Goal: Find specific page/section: Find specific page/section

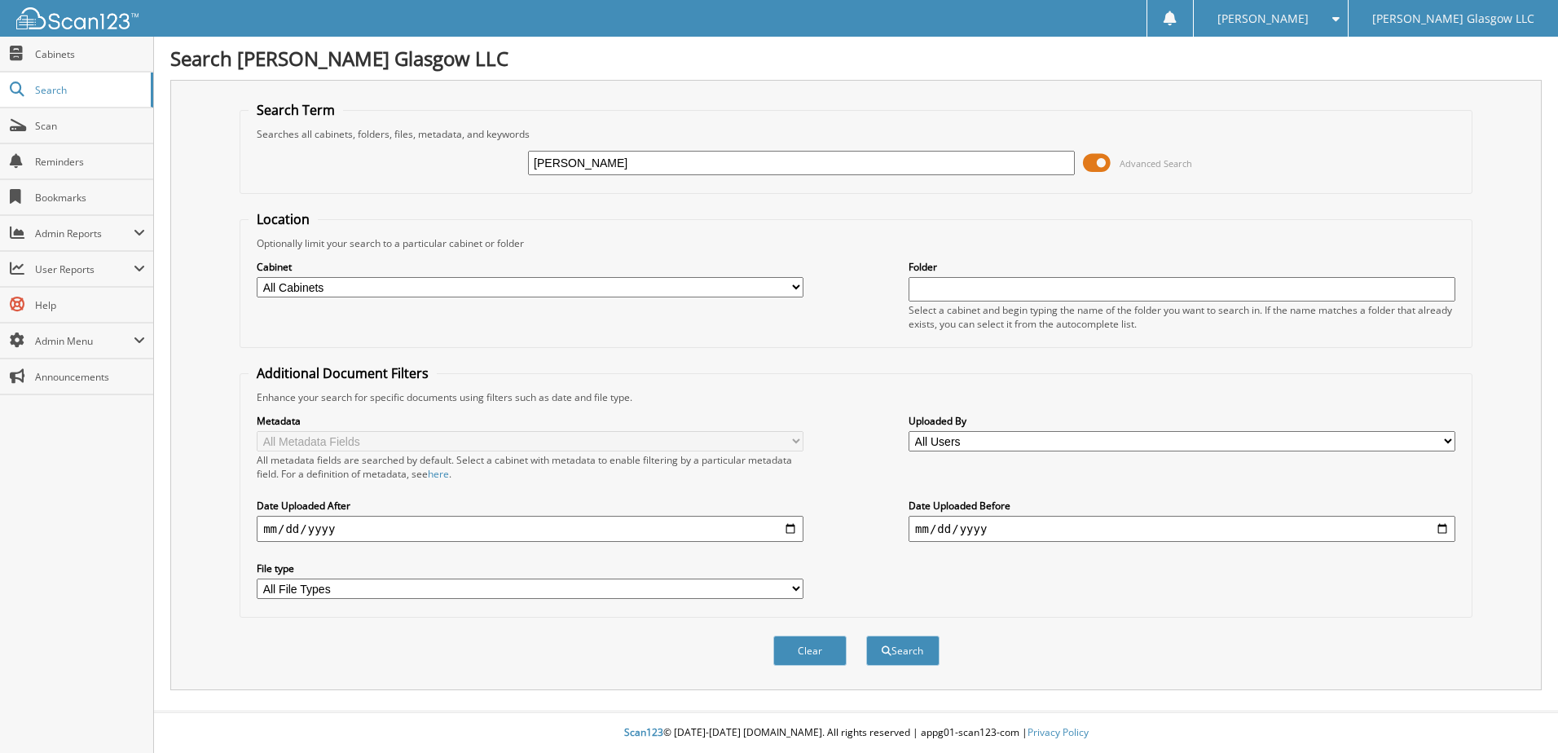
type input "robinson, jewelie"
click at [866, 635] on button "Search" at bounding box center [902, 650] width 73 height 30
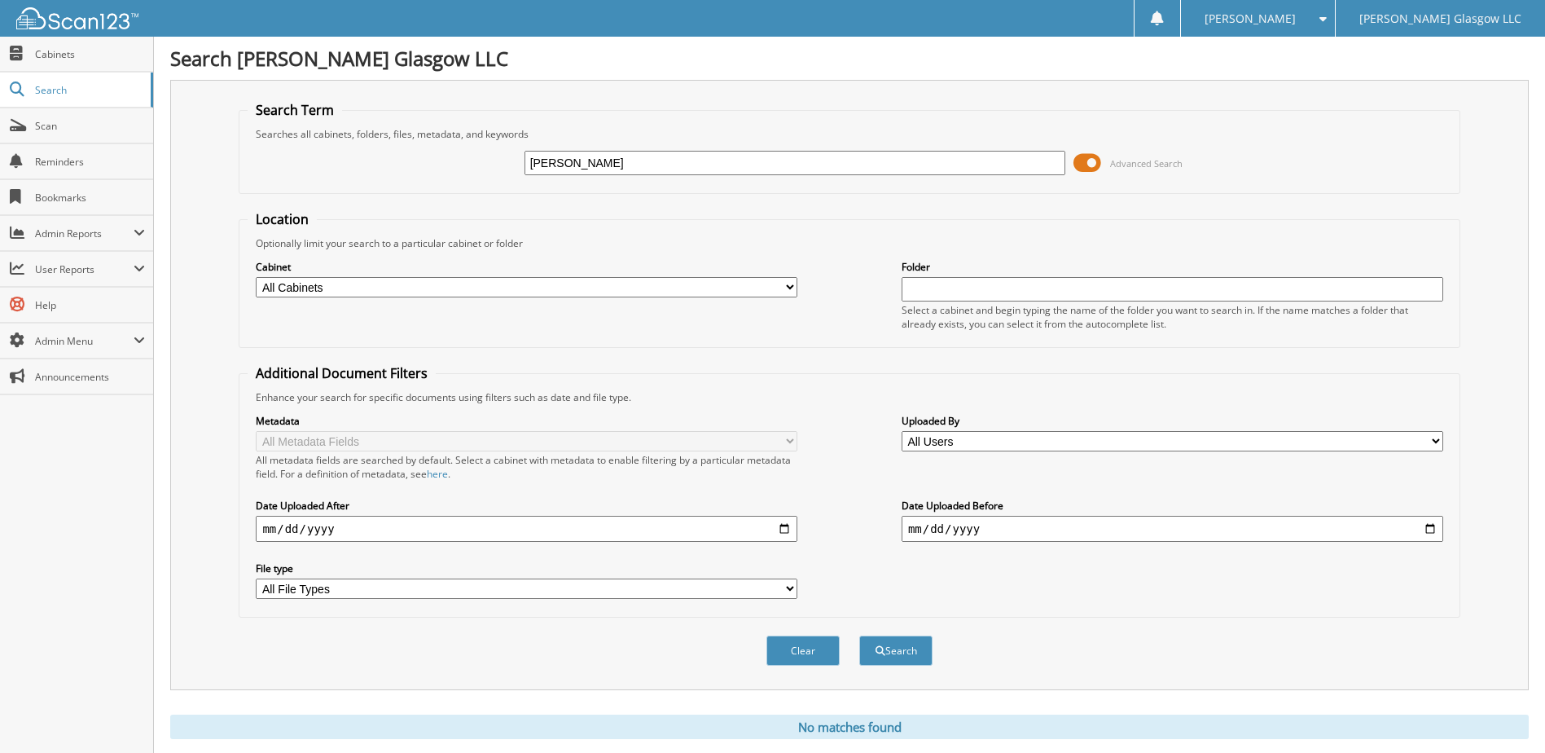
type input "[PERSON_NAME]"
click at [859, 635] on button "Search" at bounding box center [895, 650] width 73 height 30
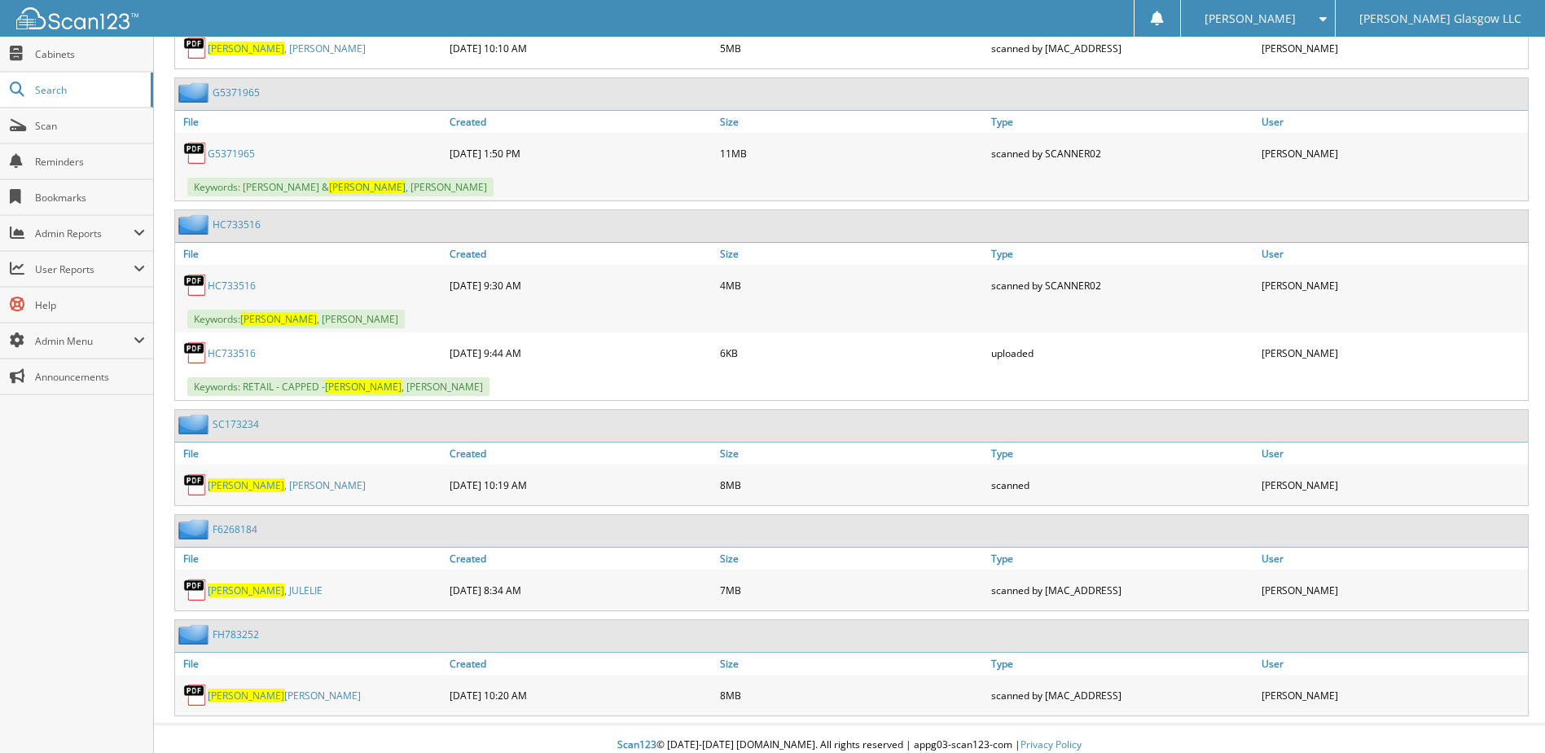
scroll to position [1014, 0]
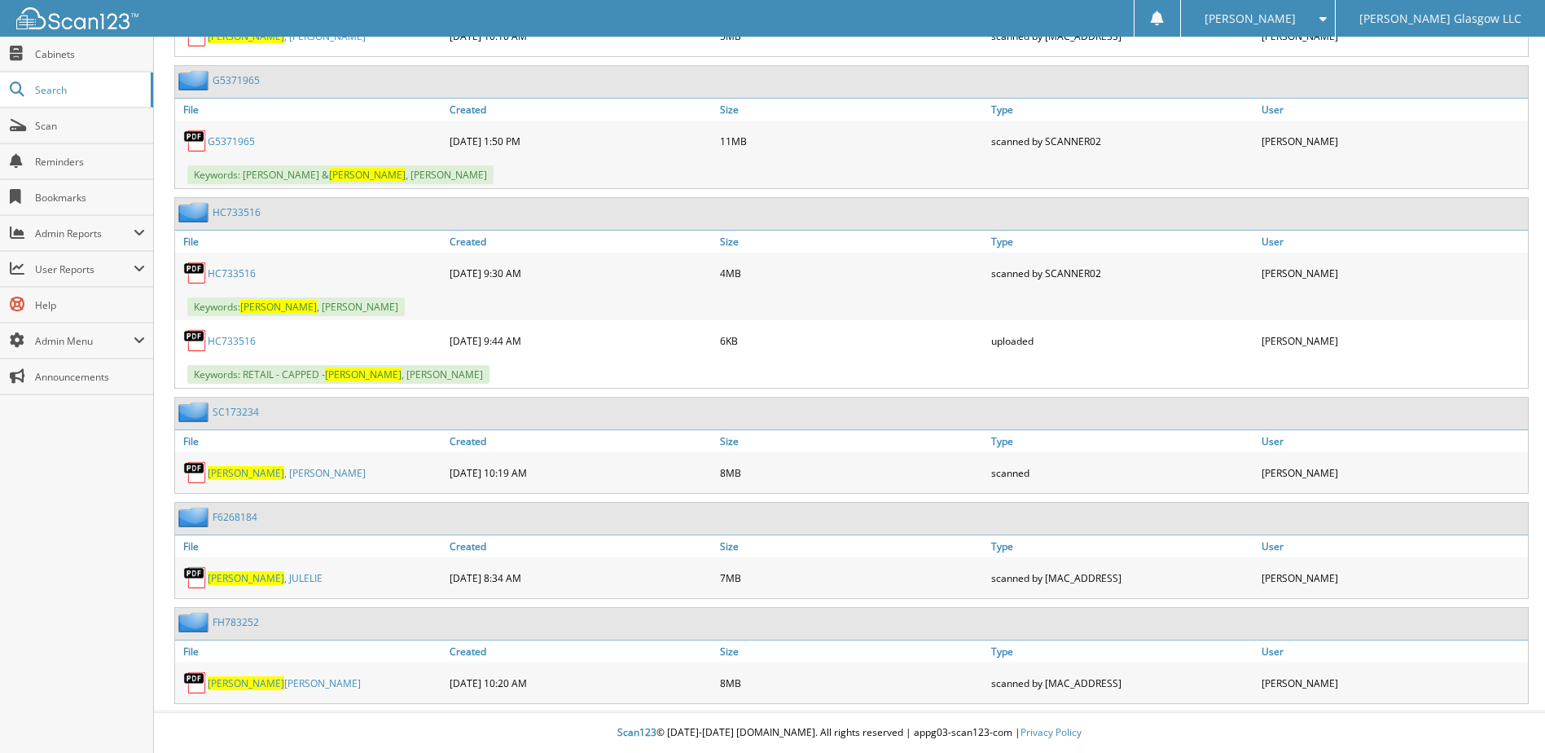
click at [221, 579] on span "[PERSON_NAME]" at bounding box center [246, 578] width 77 height 14
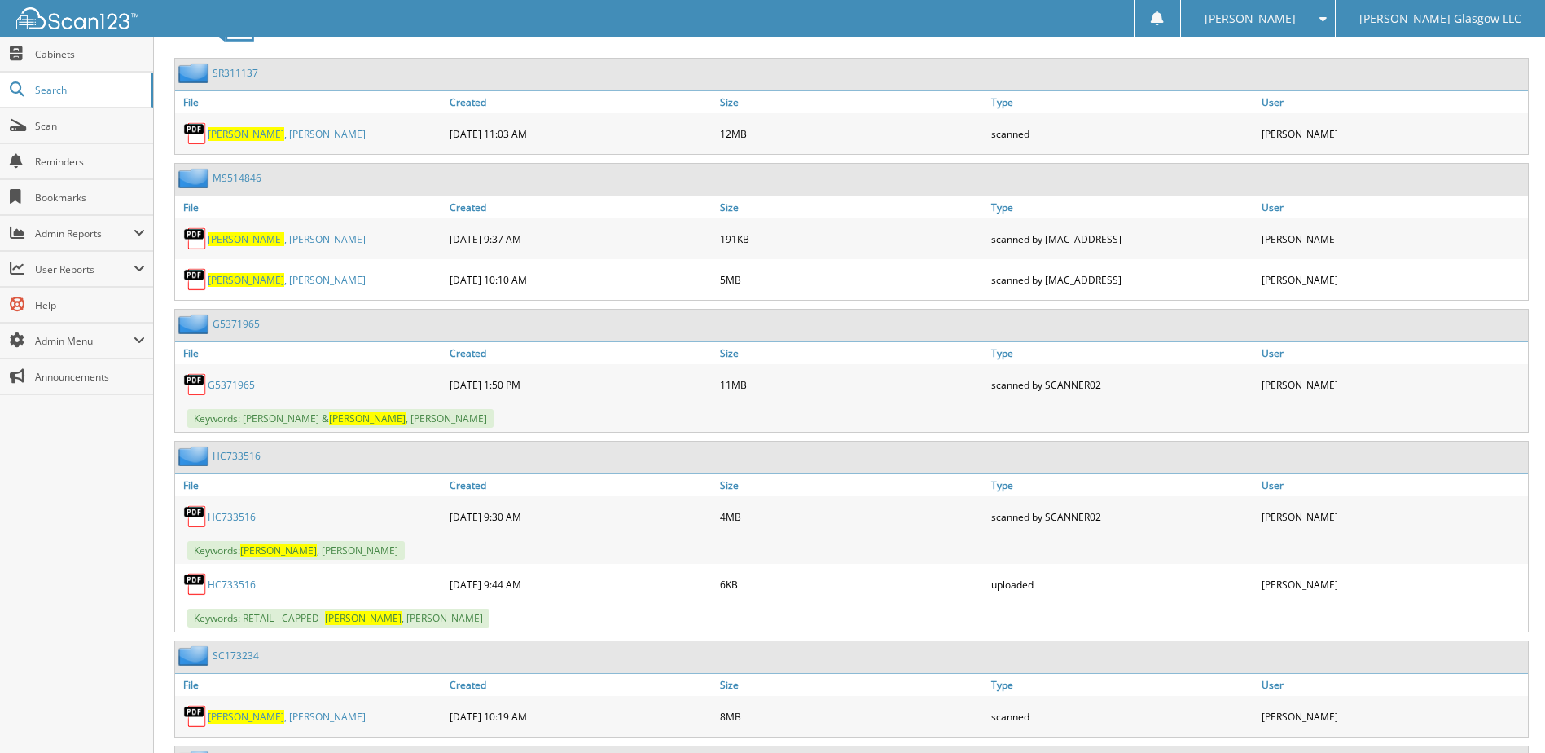
scroll to position [688, 0]
